Goal: Task Accomplishment & Management: Manage account settings

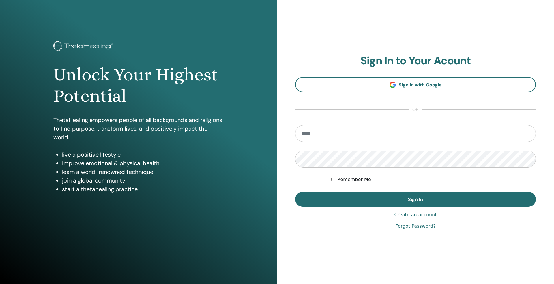
type input "**********"
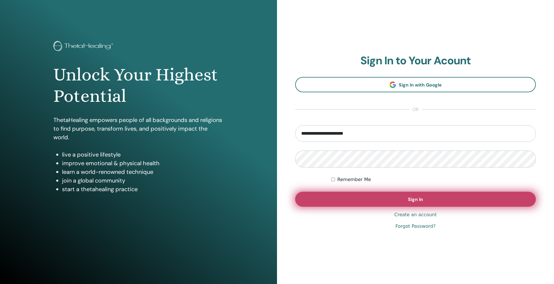
click at [377, 199] on button "Sign In" at bounding box center [415, 199] width 240 height 15
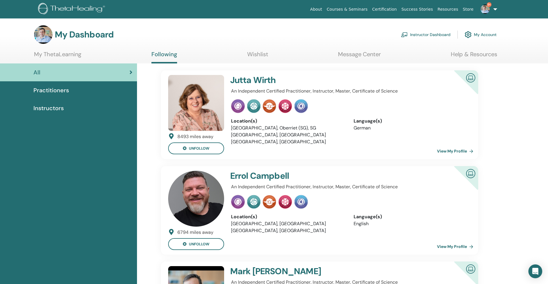
click at [423, 35] on link "Instructor Dashboard" at bounding box center [426, 34] width 50 height 13
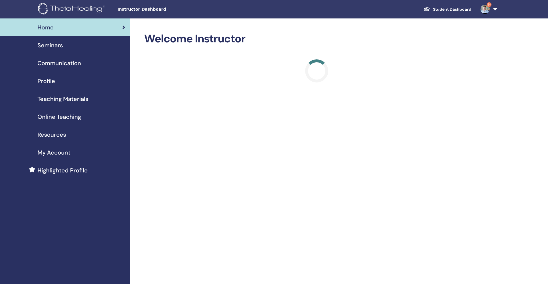
click at [83, 44] on div "Seminars" at bounding box center [65, 45] width 121 height 9
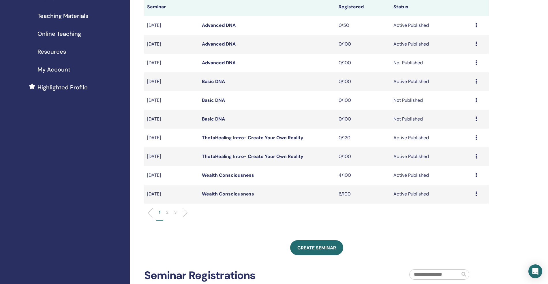
scroll to position [115, 0]
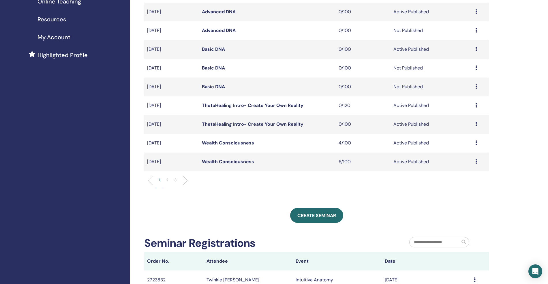
click at [181, 180] on li at bounding box center [183, 181] width 10 height 10
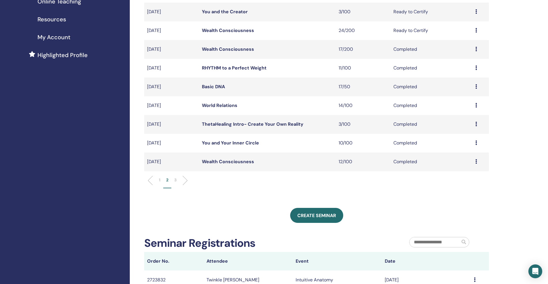
scroll to position [77, 0]
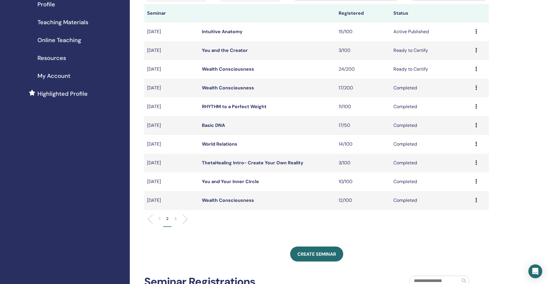
click at [230, 51] on link "You and the Creator" at bounding box center [225, 50] width 46 height 6
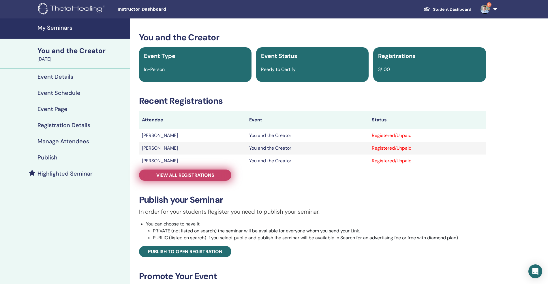
click at [204, 176] on span "View all registrations" at bounding box center [185, 175] width 58 height 6
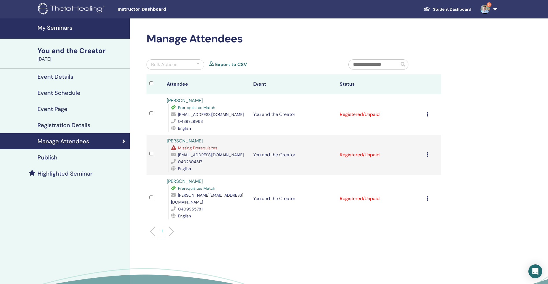
click at [427, 114] on icon at bounding box center [427, 114] width 2 height 5
click at [420, 162] on p "Complete and Certify" at bounding box center [420, 162] width 46 height 7
click at [427, 155] on icon at bounding box center [427, 154] width 2 height 5
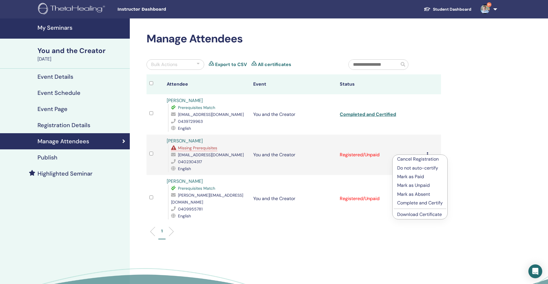
click at [427, 203] on p "Complete and Certify" at bounding box center [420, 203] width 46 height 7
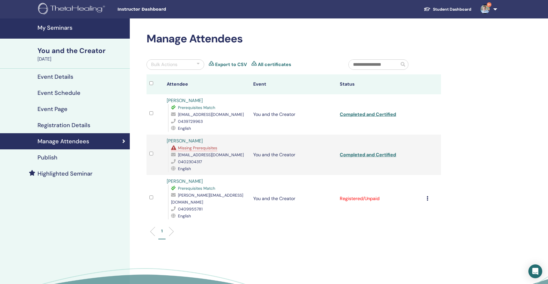
click at [427, 198] on icon at bounding box center [427, 198] width 2 height 5
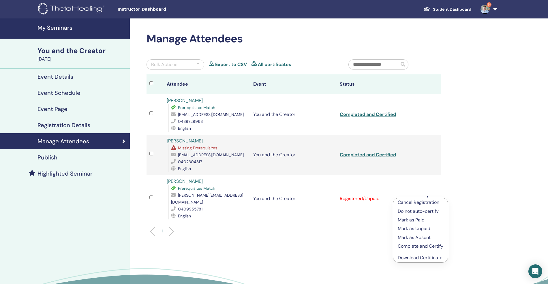
click at [428, 245] on p "Complete and Certify" at bounding box center [421, 246] width 46 height 7
